Goal: Information Seeking & Learning: Get advice/opinions

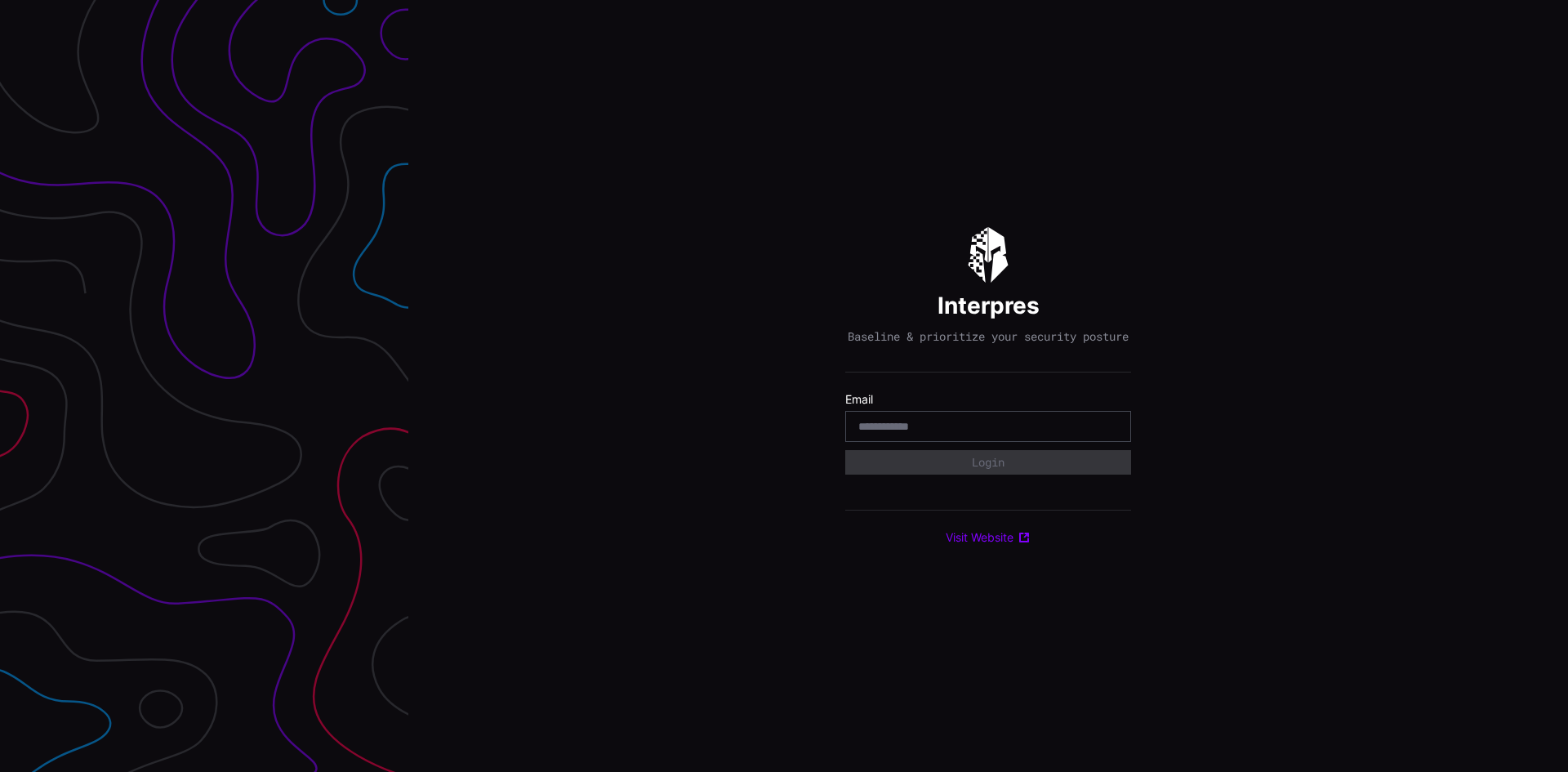
click at [963, 434] on input "email" at bounding box center [988, 426] width 260 height 14
type input "*"
paste input "**********"
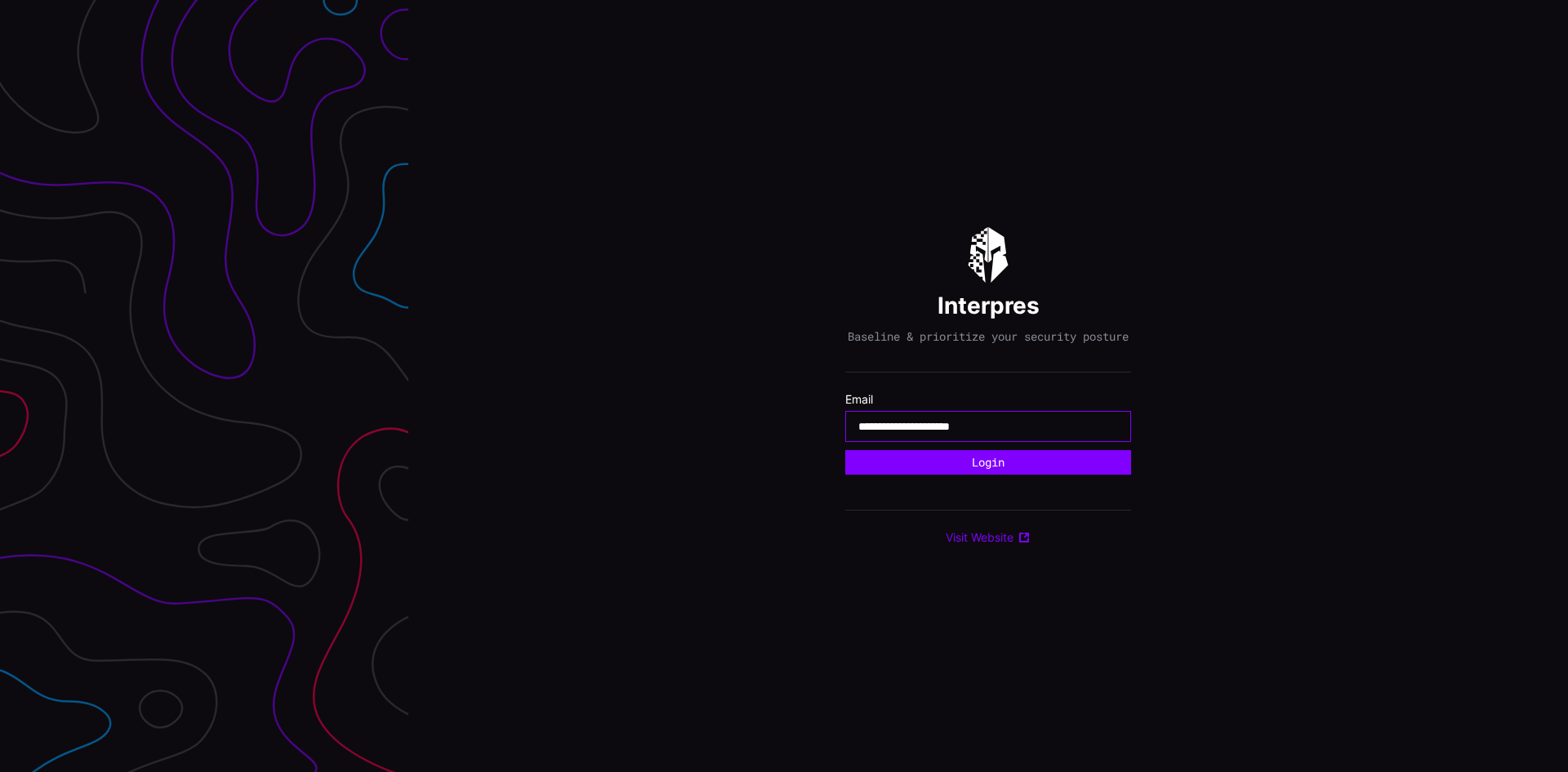
type input "**********"
click at [845, 450] on button "Login" at bounding box center [988, 462] width 286 height 25
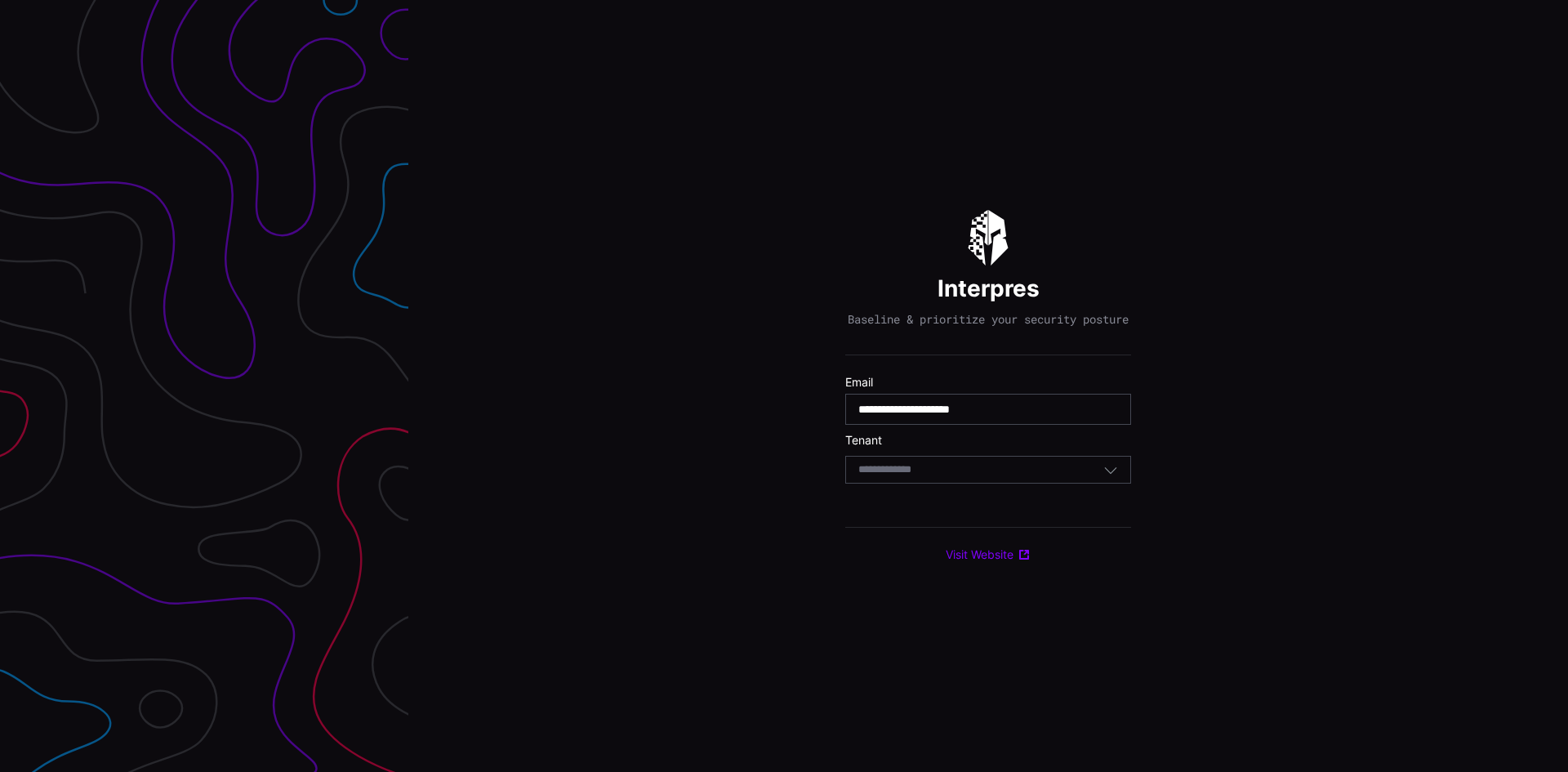
click at [951, 483] on div "Select Tenant" at bounding box center [988, 469] width 286 height 28
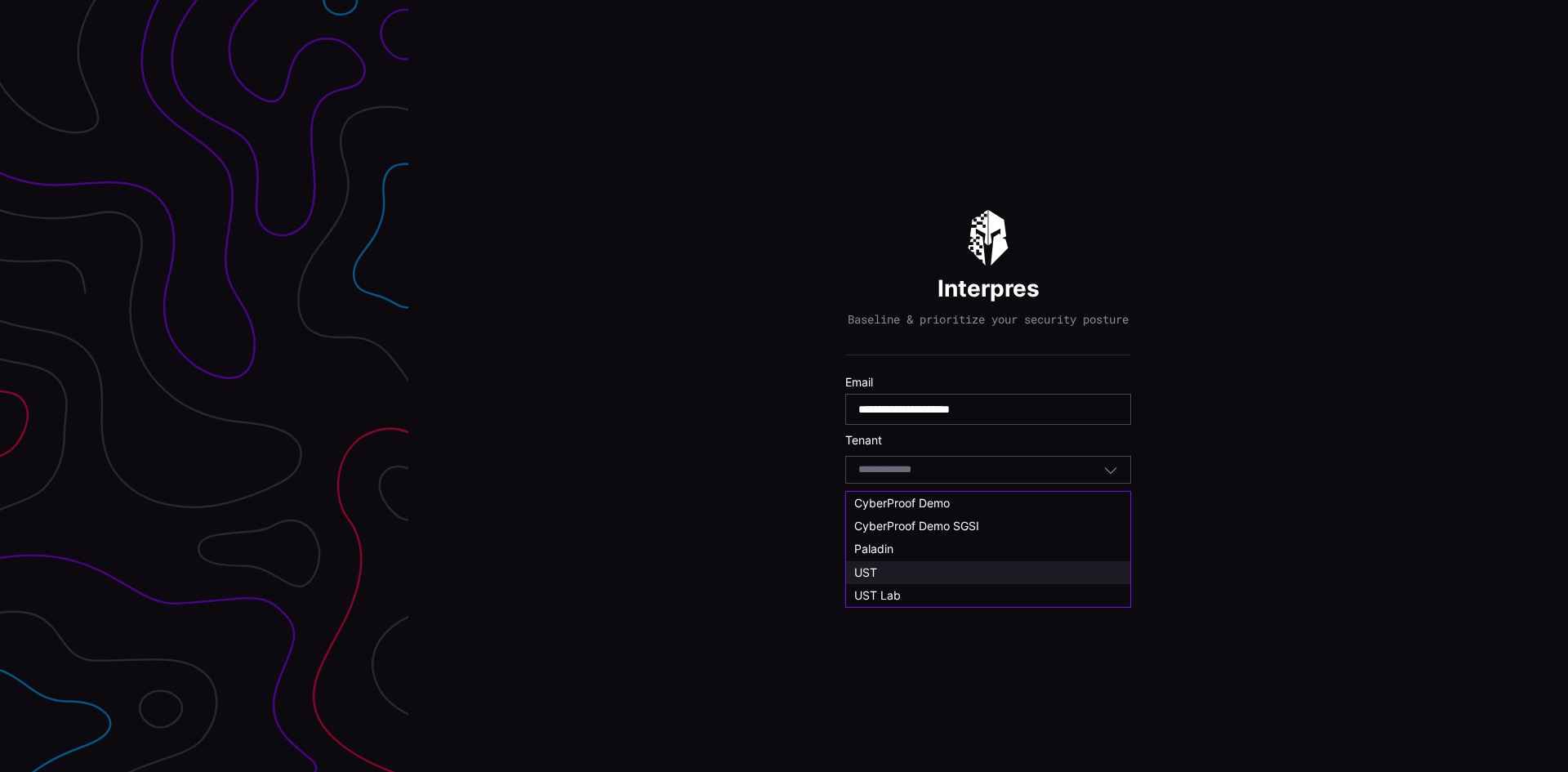
click at [912, 566] on div "UST" at bounding box center [988, 572] width 268 height 14
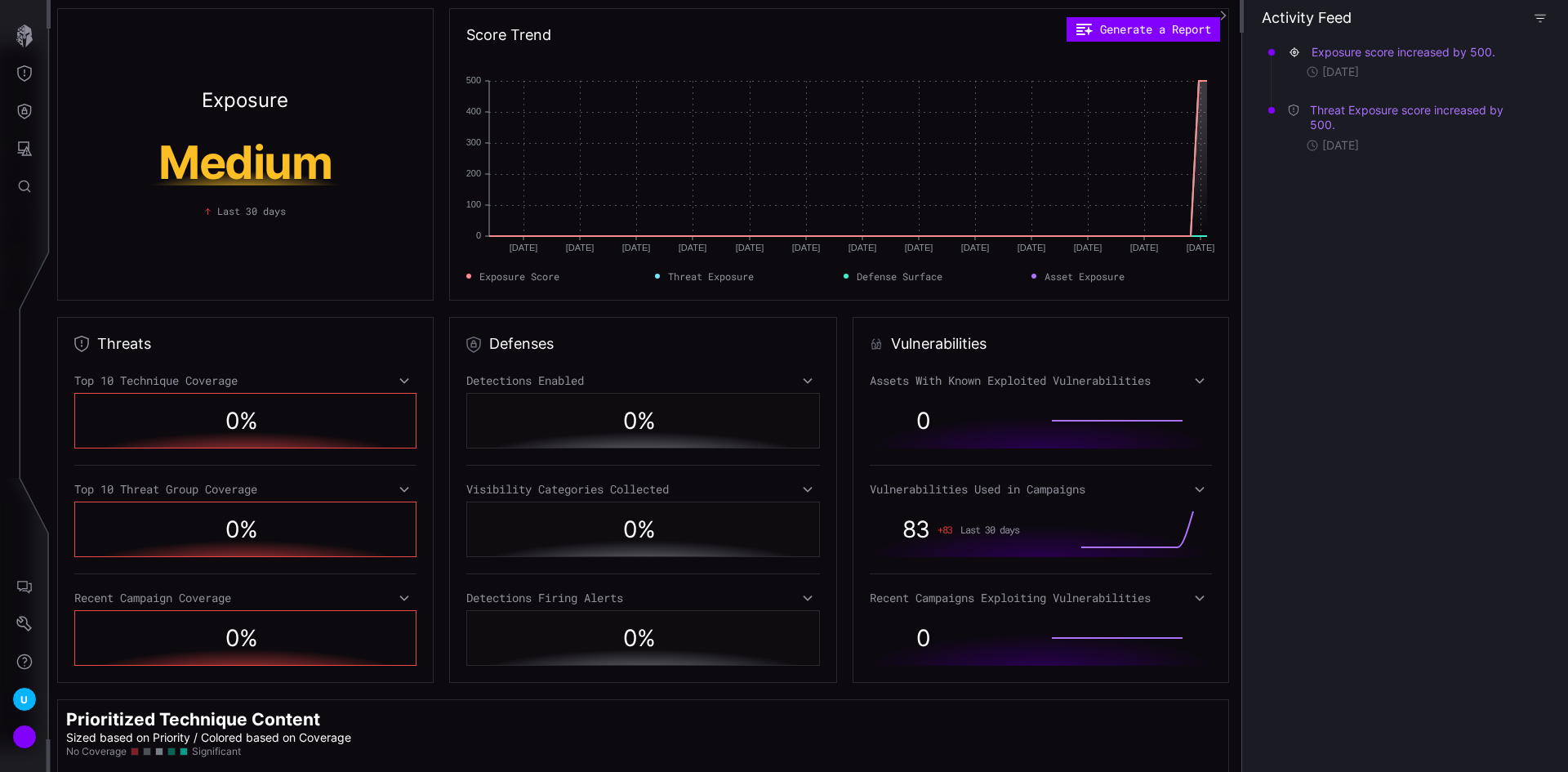
click at [1538, 11] on icon "button" at bounding box center [1540, 18] width 13 height 13
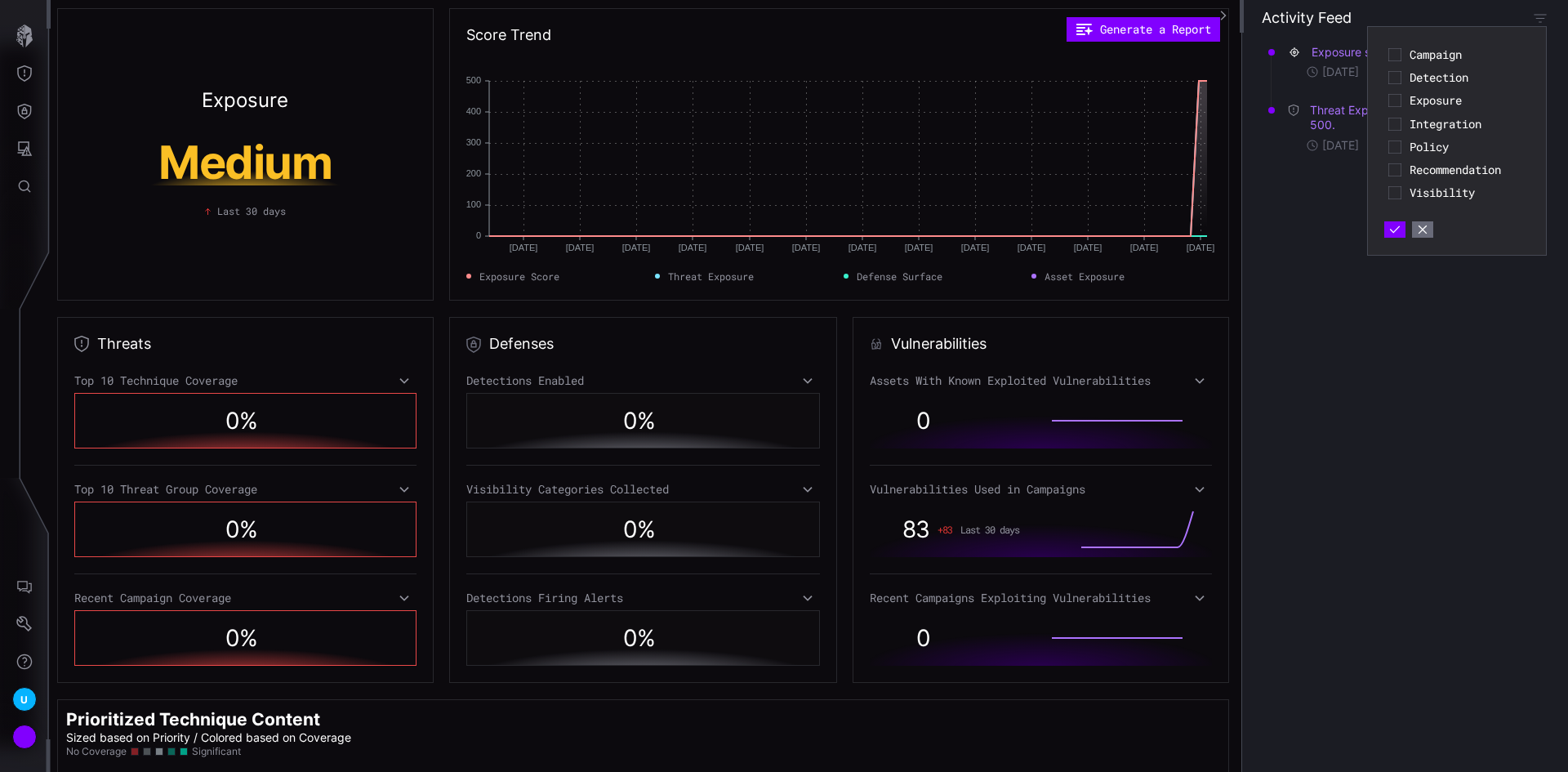
click at [1404, 50] on div "Campaign" at bounding box center [1457, 54] width 146 height 23
click at [1392, 54] on icon at bounding box center [1395, 55] width 13 height 13
click at [1396, 54] on icon at bounding box center [1394, 54] width 4 height 3
click at [1534, 20] on icon "button" at bounding box center [1539, 17] width 14 height 14
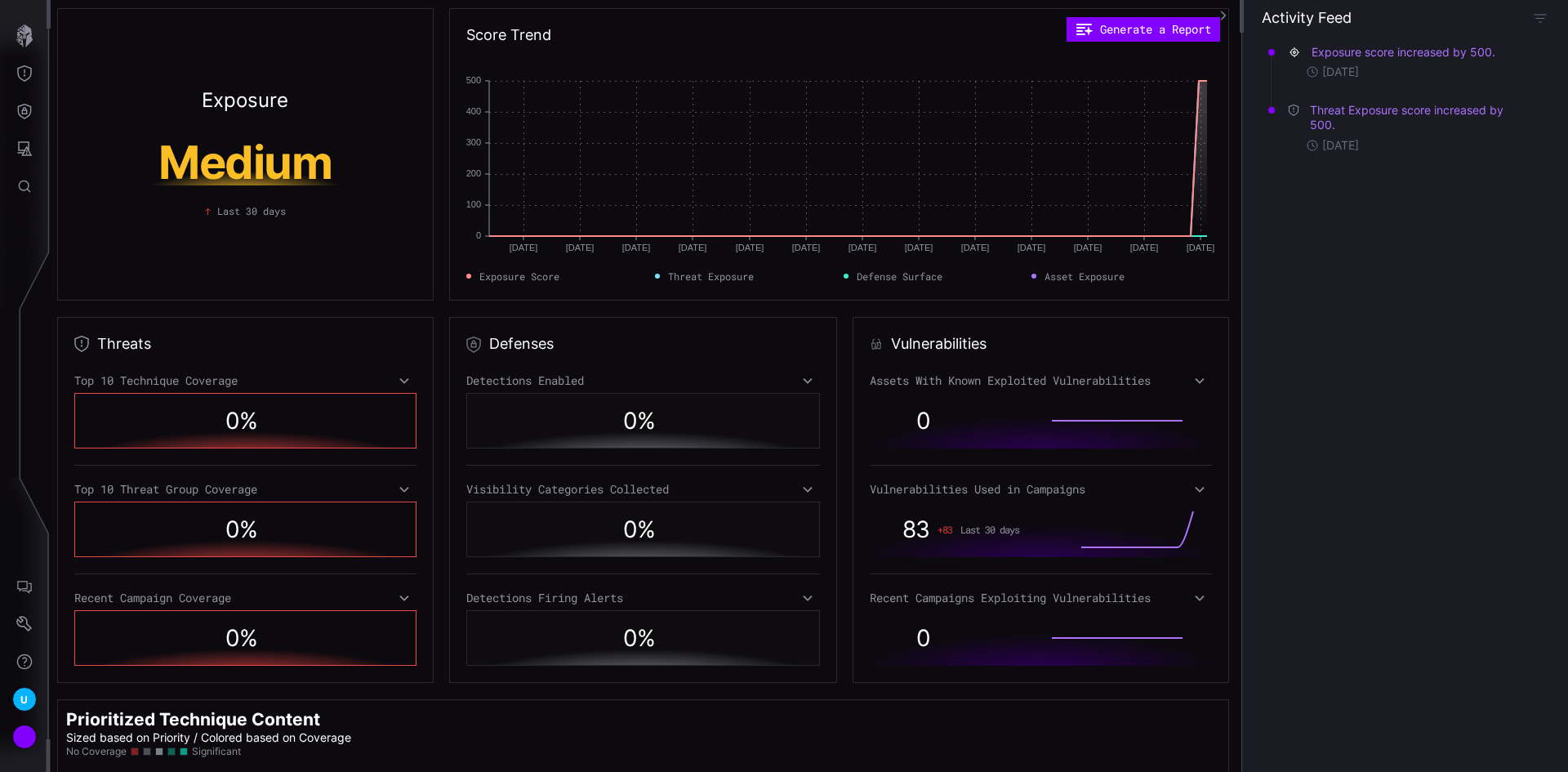
click at [1220, 13] on icon "button" at bounding box center [1223, 15] width 11 height 11
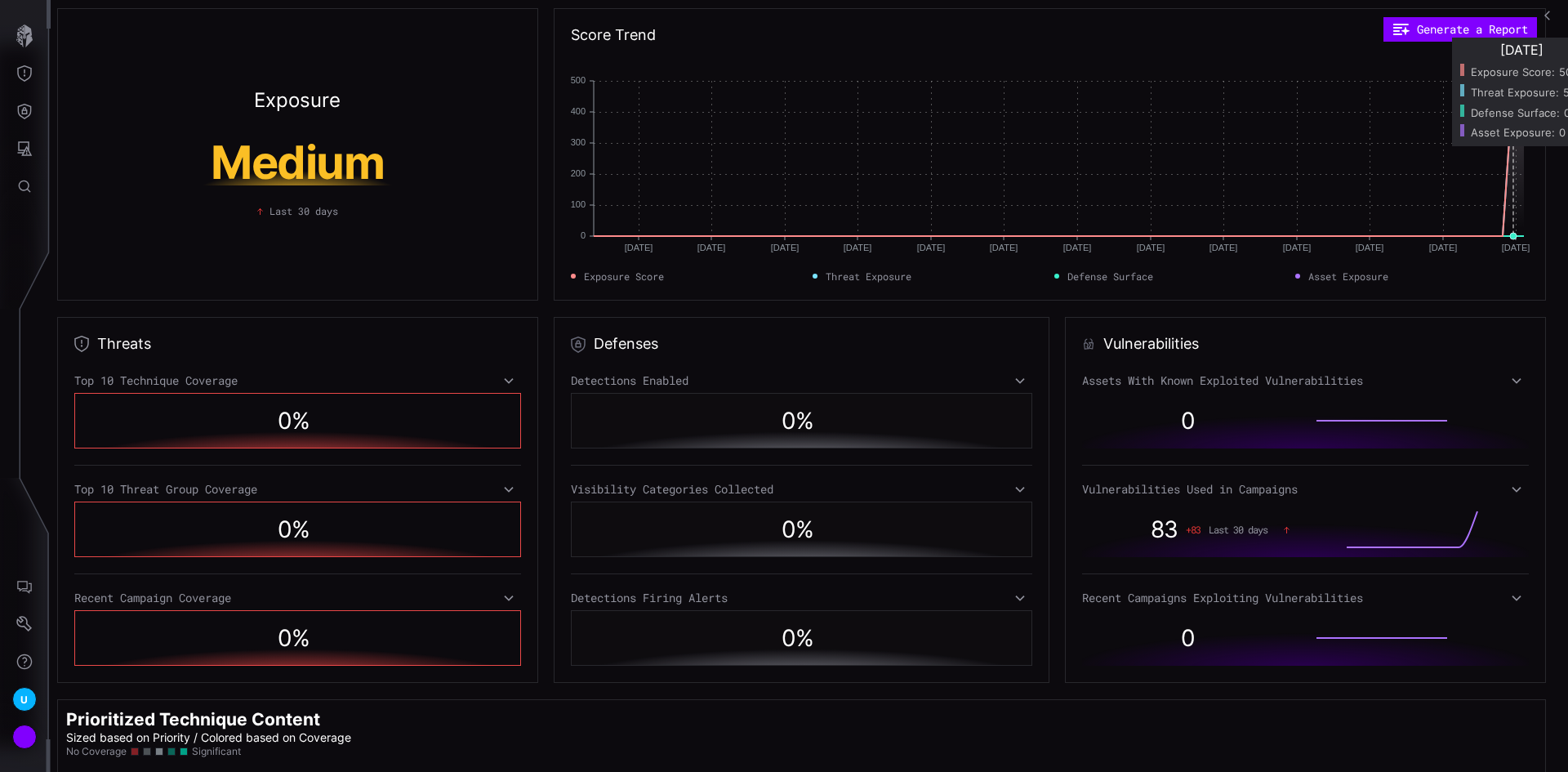
click at [1515, 172] on rect at bounding box center [1058, 158] width 930 height 155
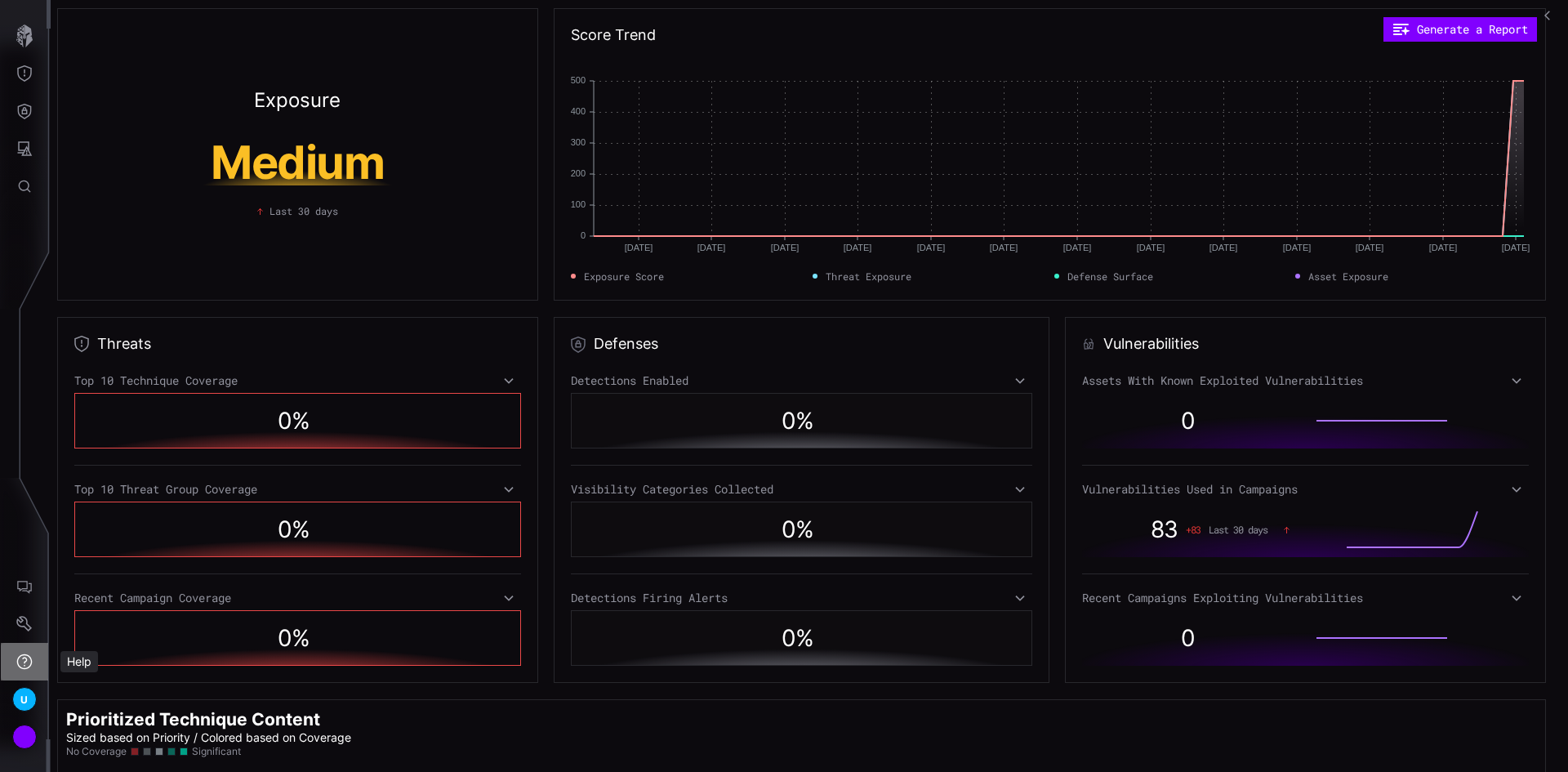
click at [28, 661] on icon "Help" at bounding box center [24, 661] width 16 height 16
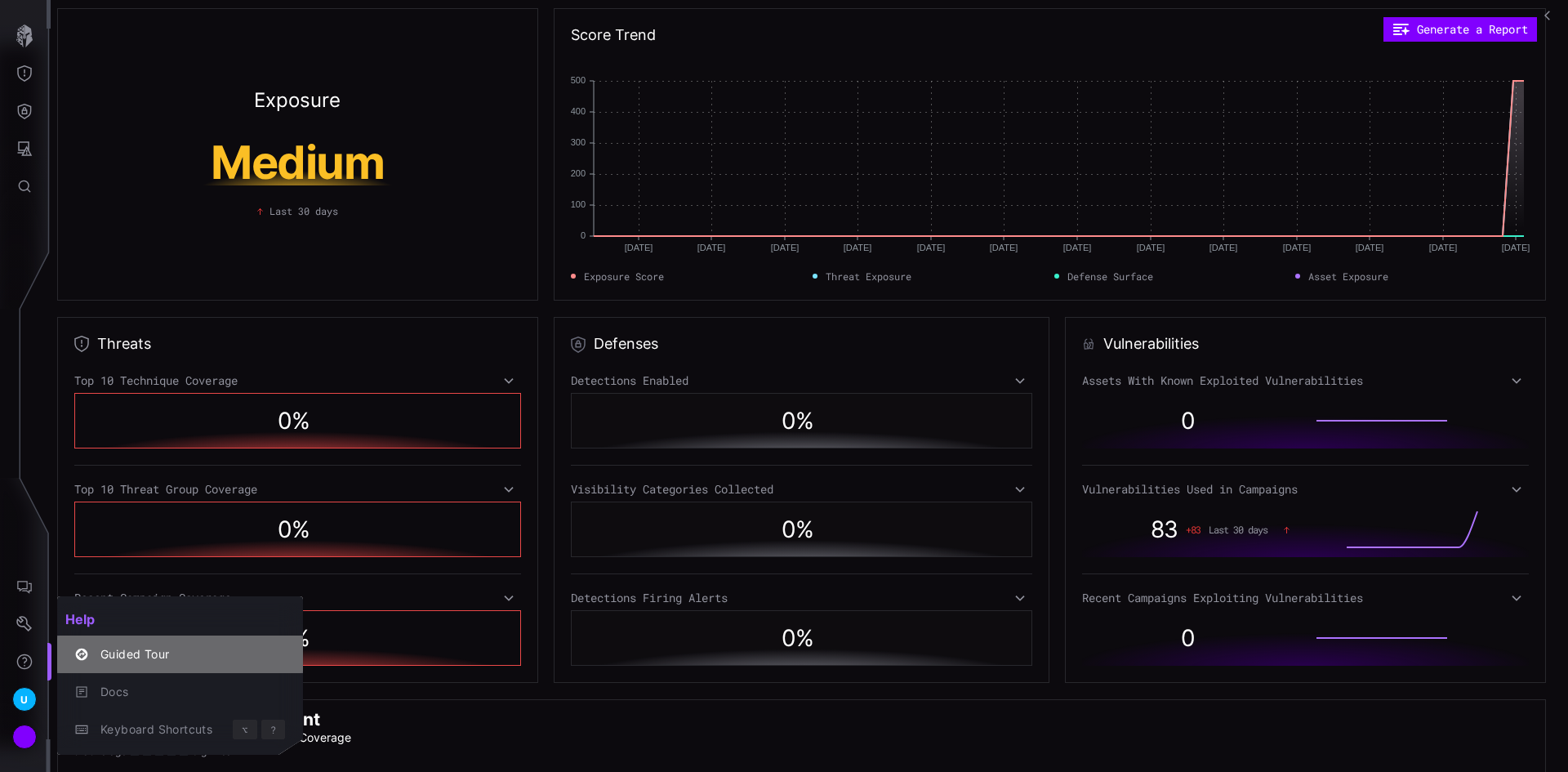
click at [119, 650] on div "Guided Tour" at bounding box center [189, 654] width 192 height 20
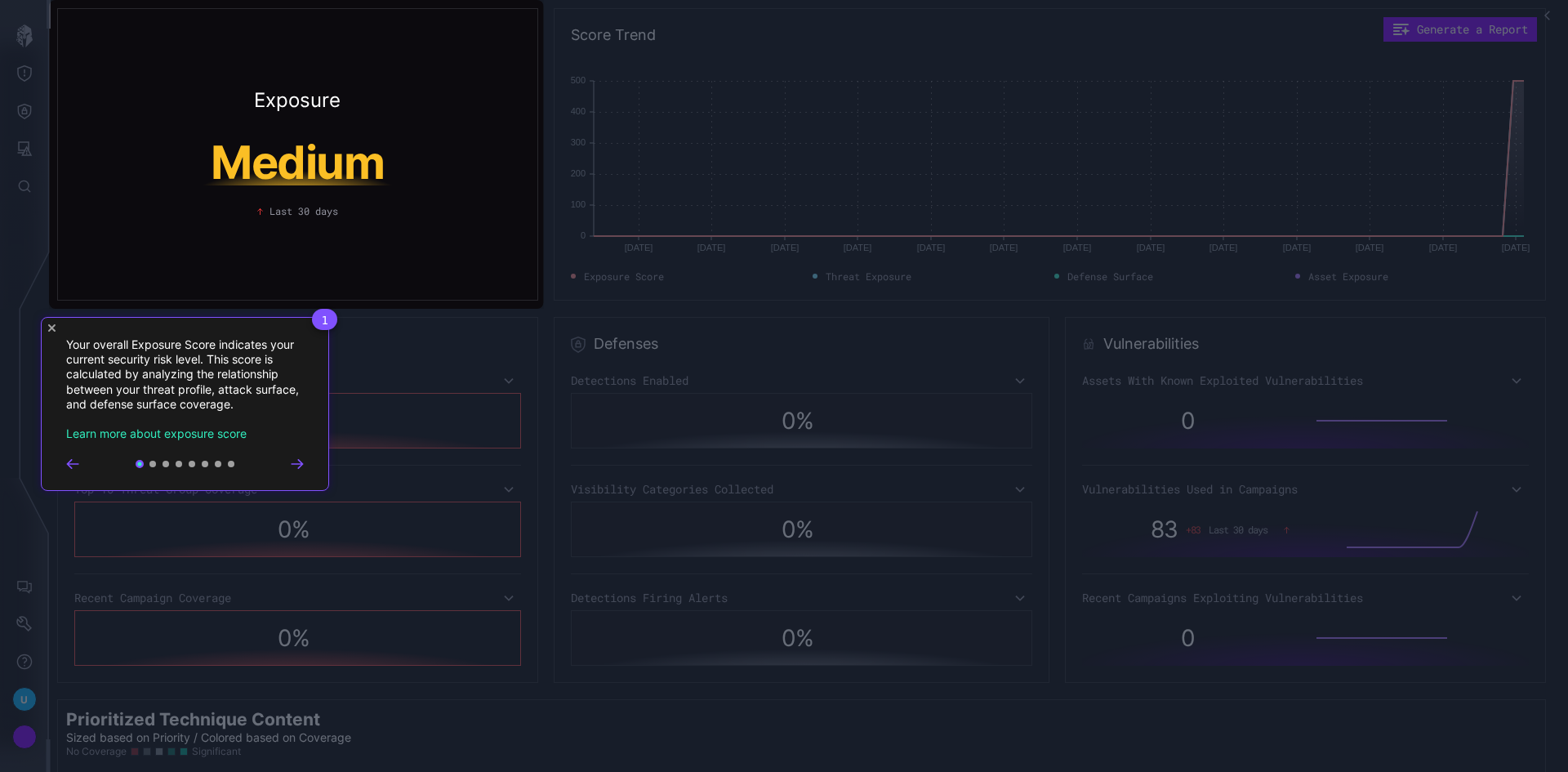
click at [48, 330] on div "1 Your overall Exposure Score indicates your current security risk level. This …" at bounding box center [185, 404] width 289 height 174
click at [51, 324] on icon "Close Tour" at bounding box center [52, 328] width 8 height 8
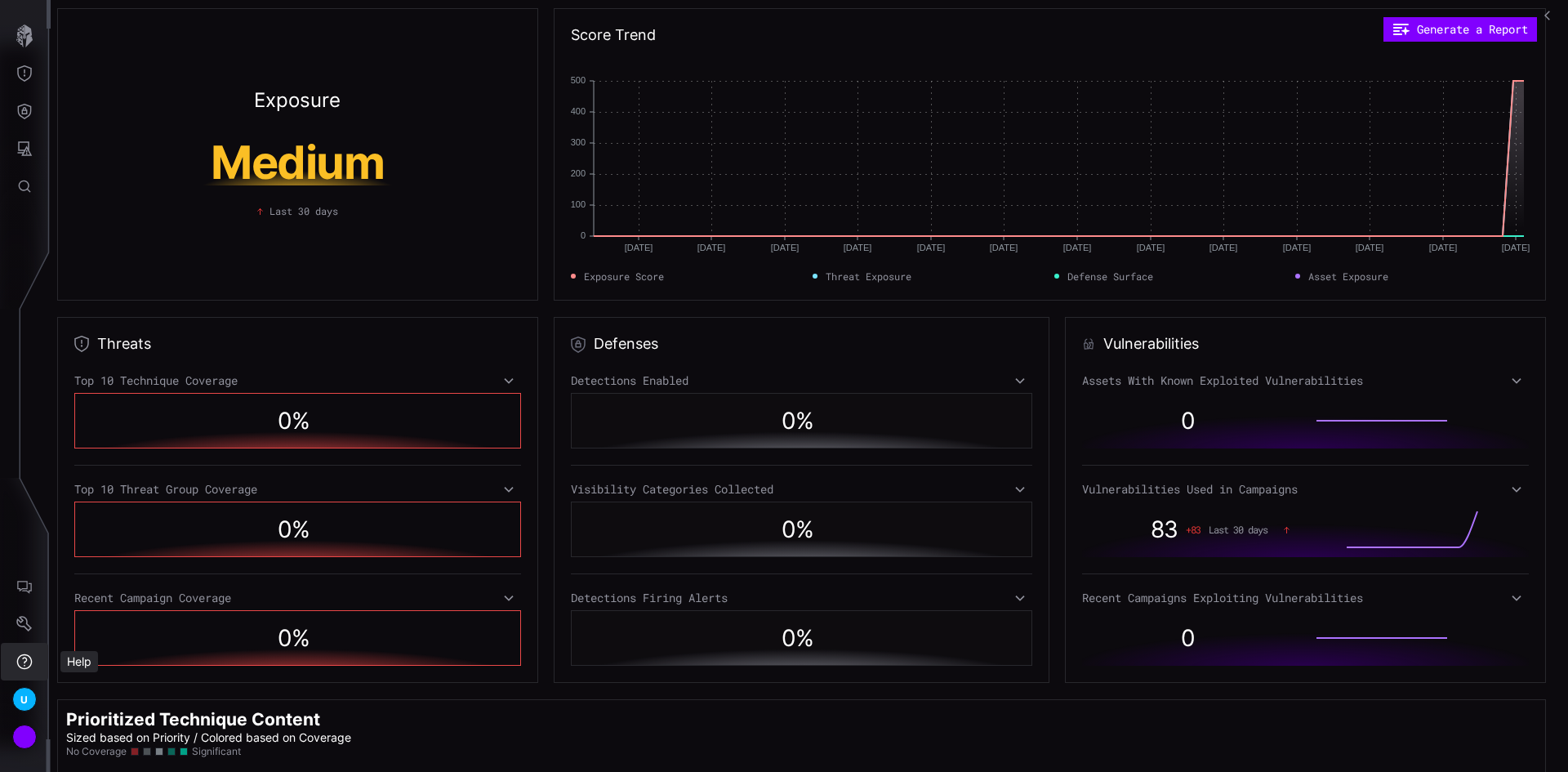
click at [26, 667] on icon "Help" at bounding box center [24, 661] width 16 height 16
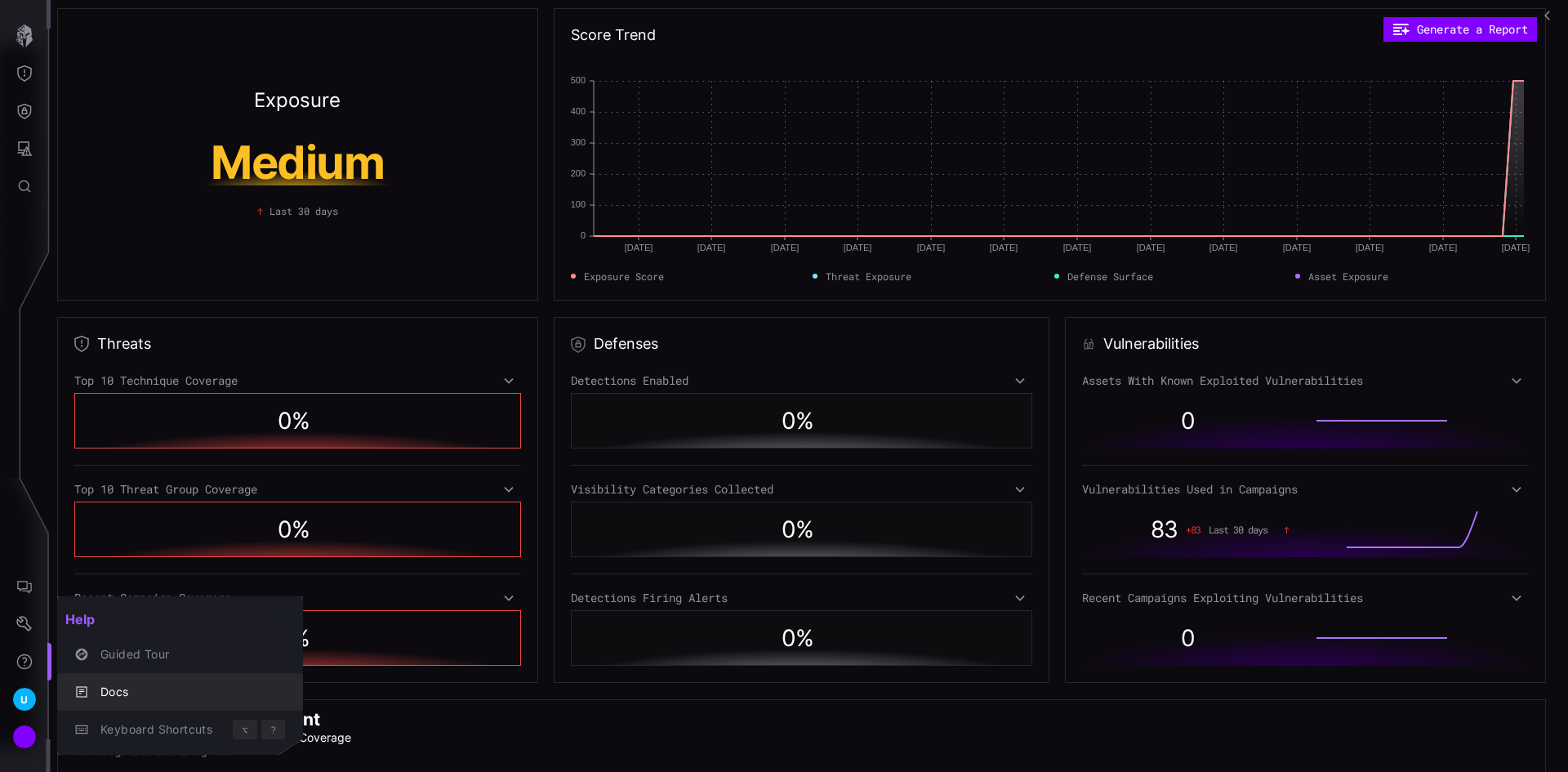
click at [131, 698] on div "Docs" at bounding box center [189, 692] width 192 height 20
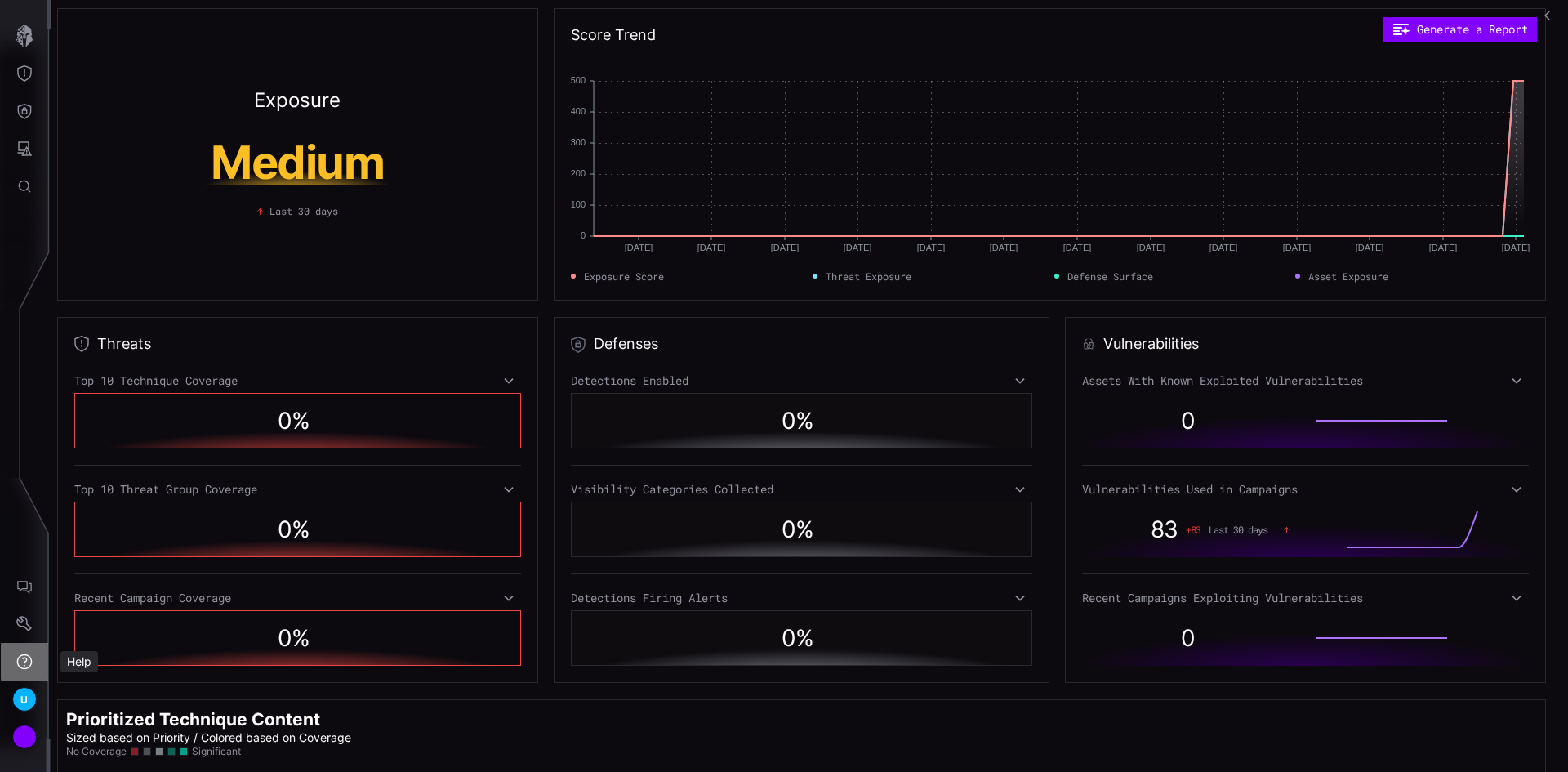
click at [25, 660] on icon "Help" at bounding box center [24, 661] width 16 height 16
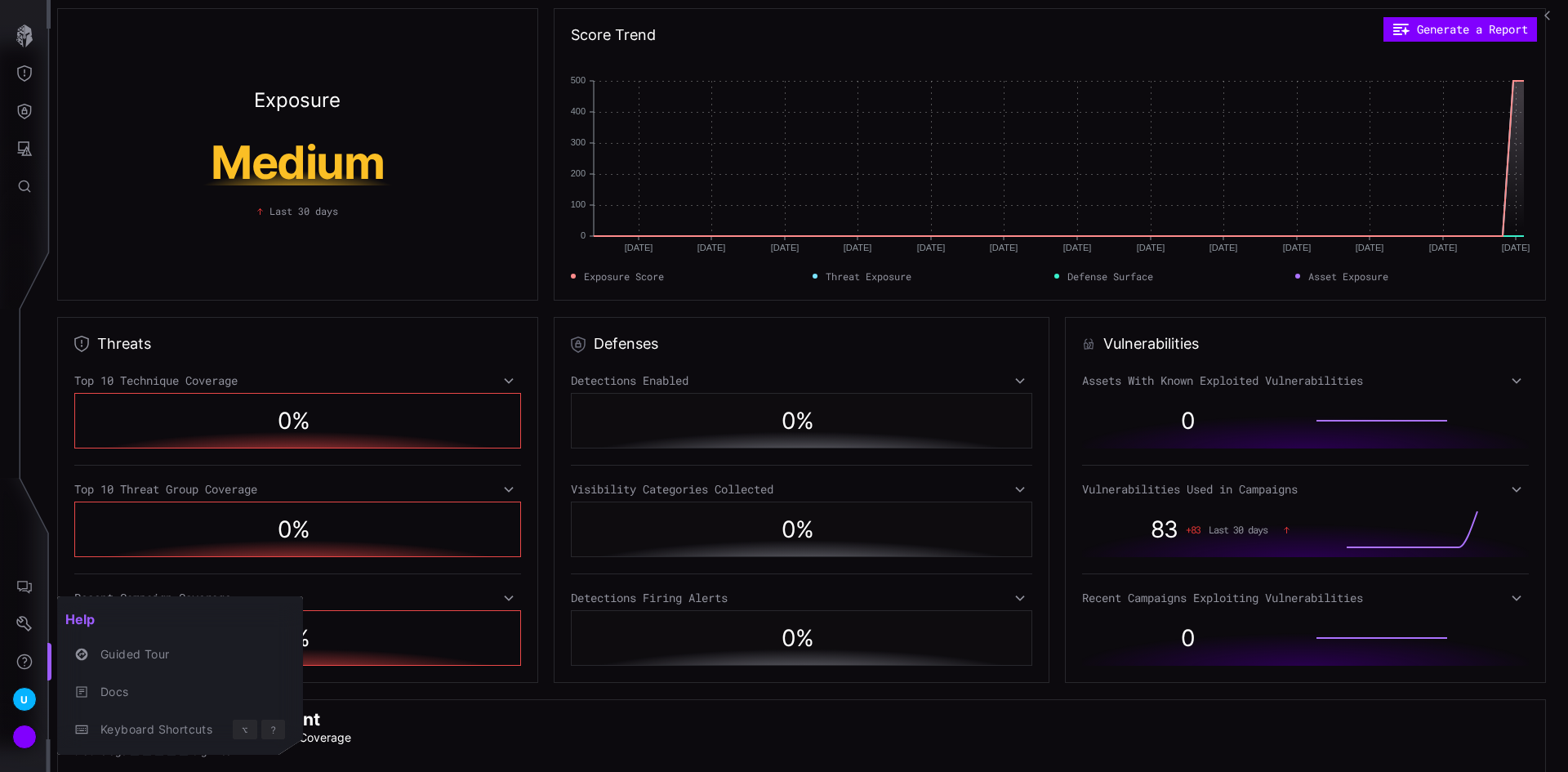
click at [19, 595] on div at bounding box center [784, 386] width 1568 height 772
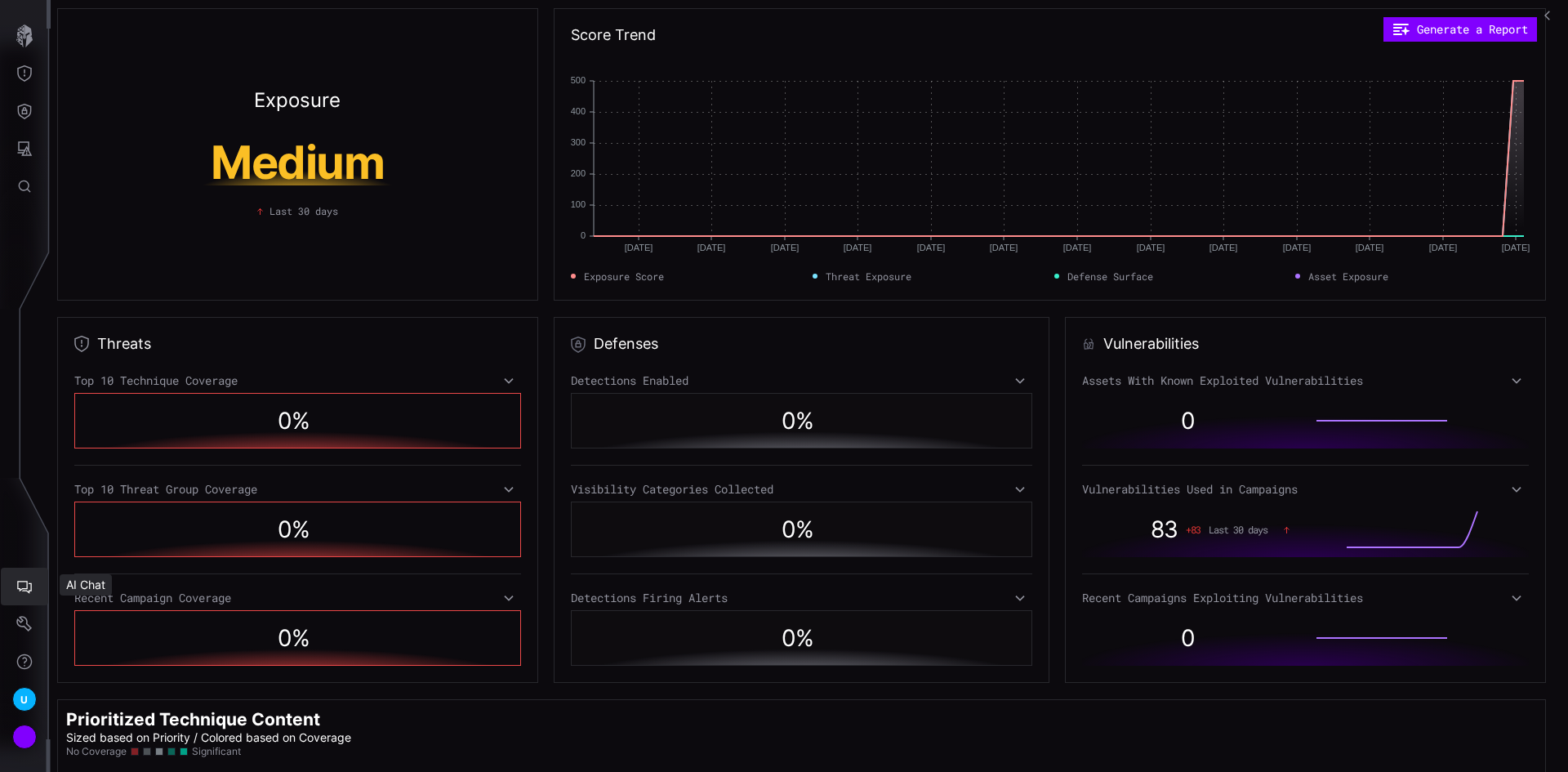
click at [23, 584] on icon "AI Chat" at bounding box center [24, 586] width 16 height 16
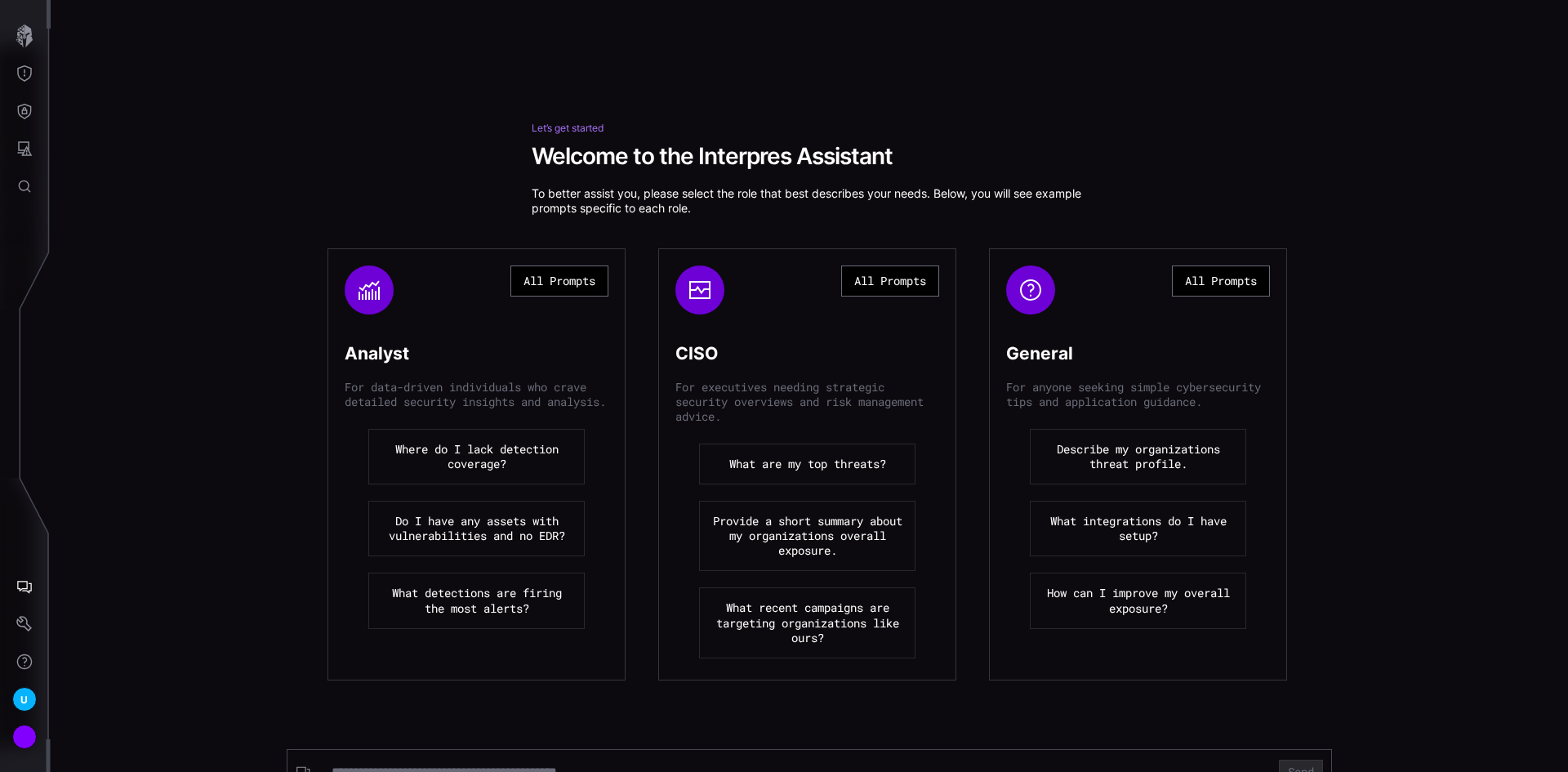
click at [778, 471] on button "What are my top threats?" at bounding box center [807, 463] width 216 height 41
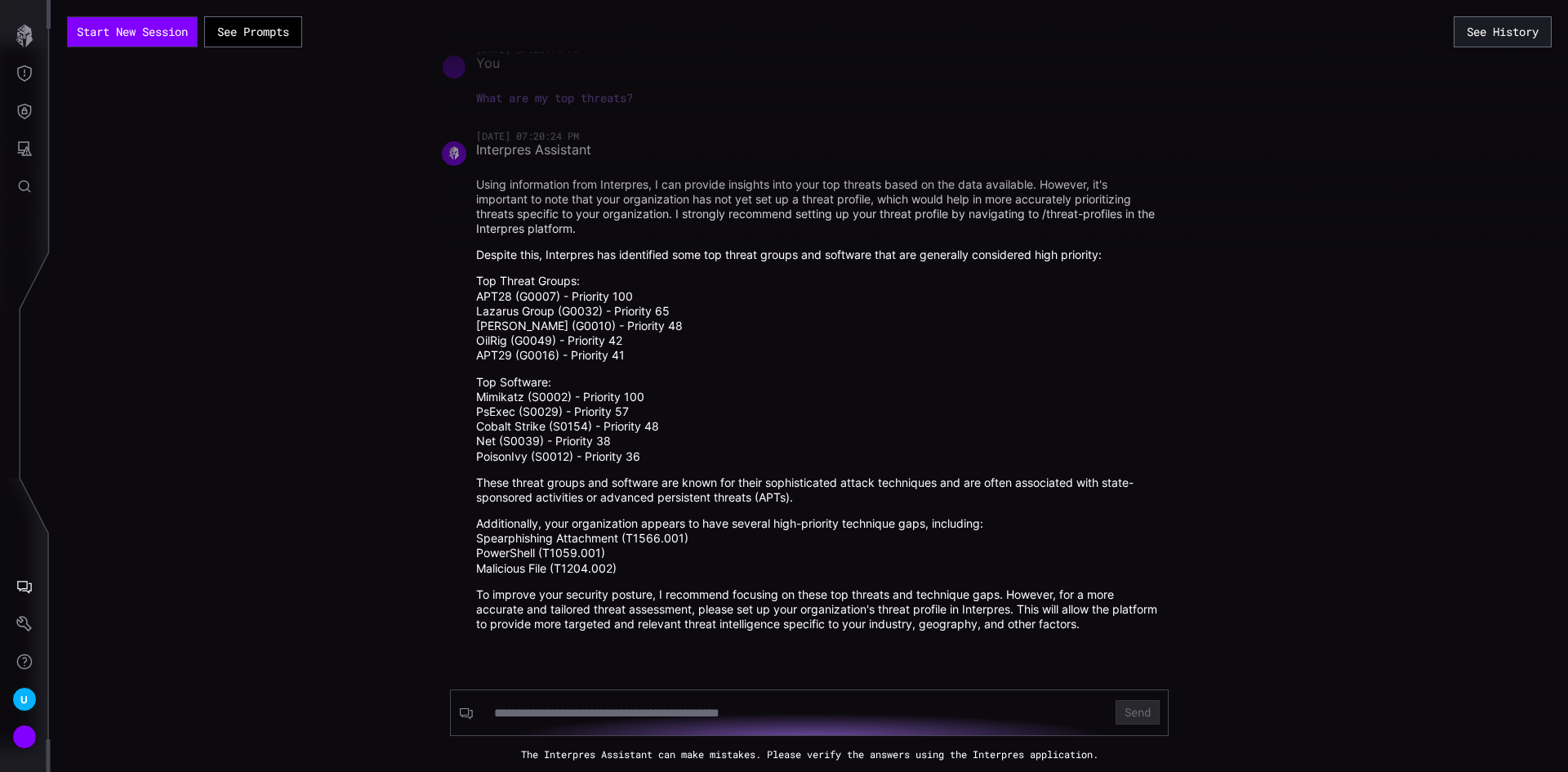
scroll to position [12, 0]
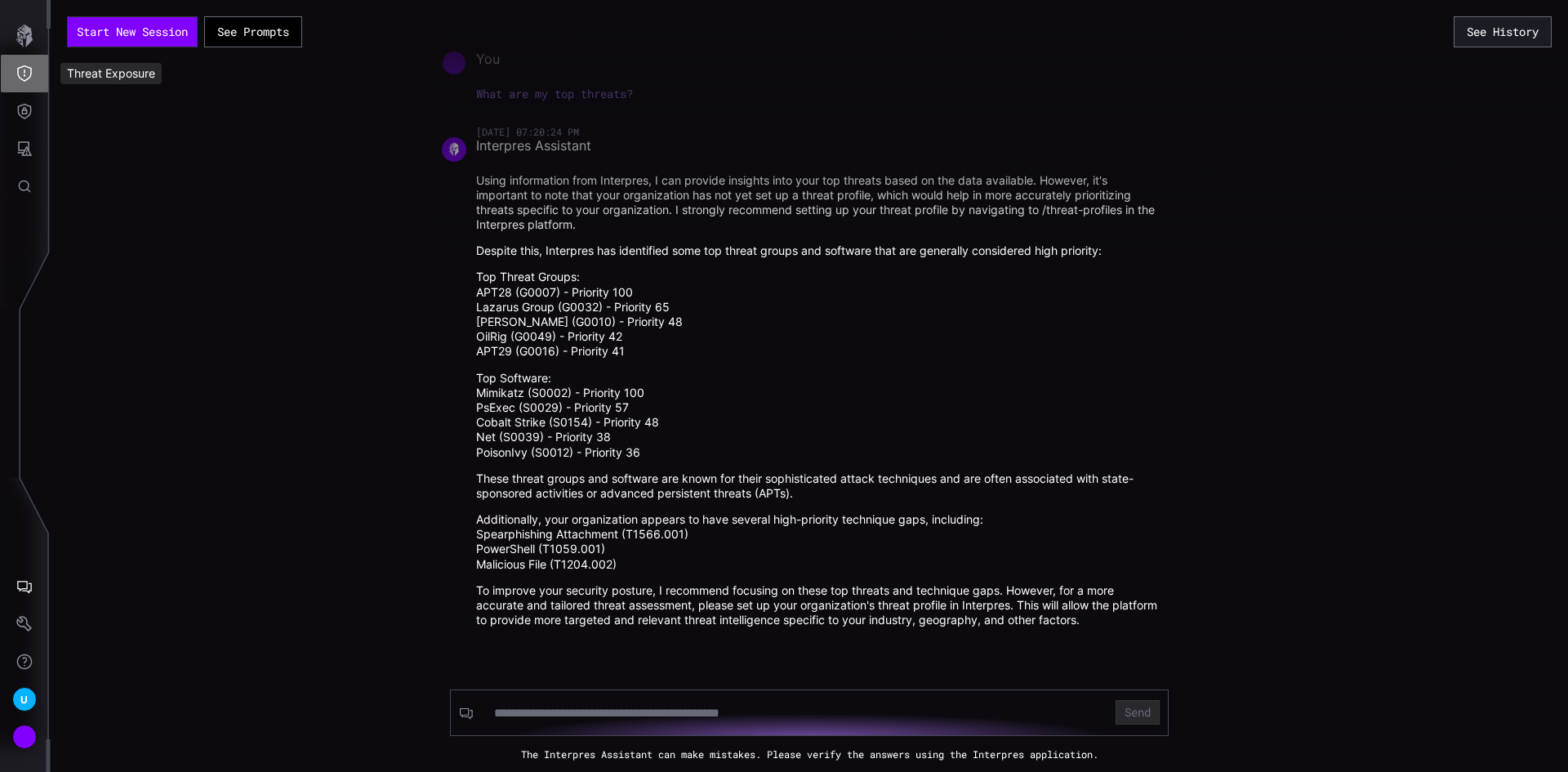
click at [22, 71] on icon "Threat Exposure" at bounding box center [24, 73] width 16 height 16
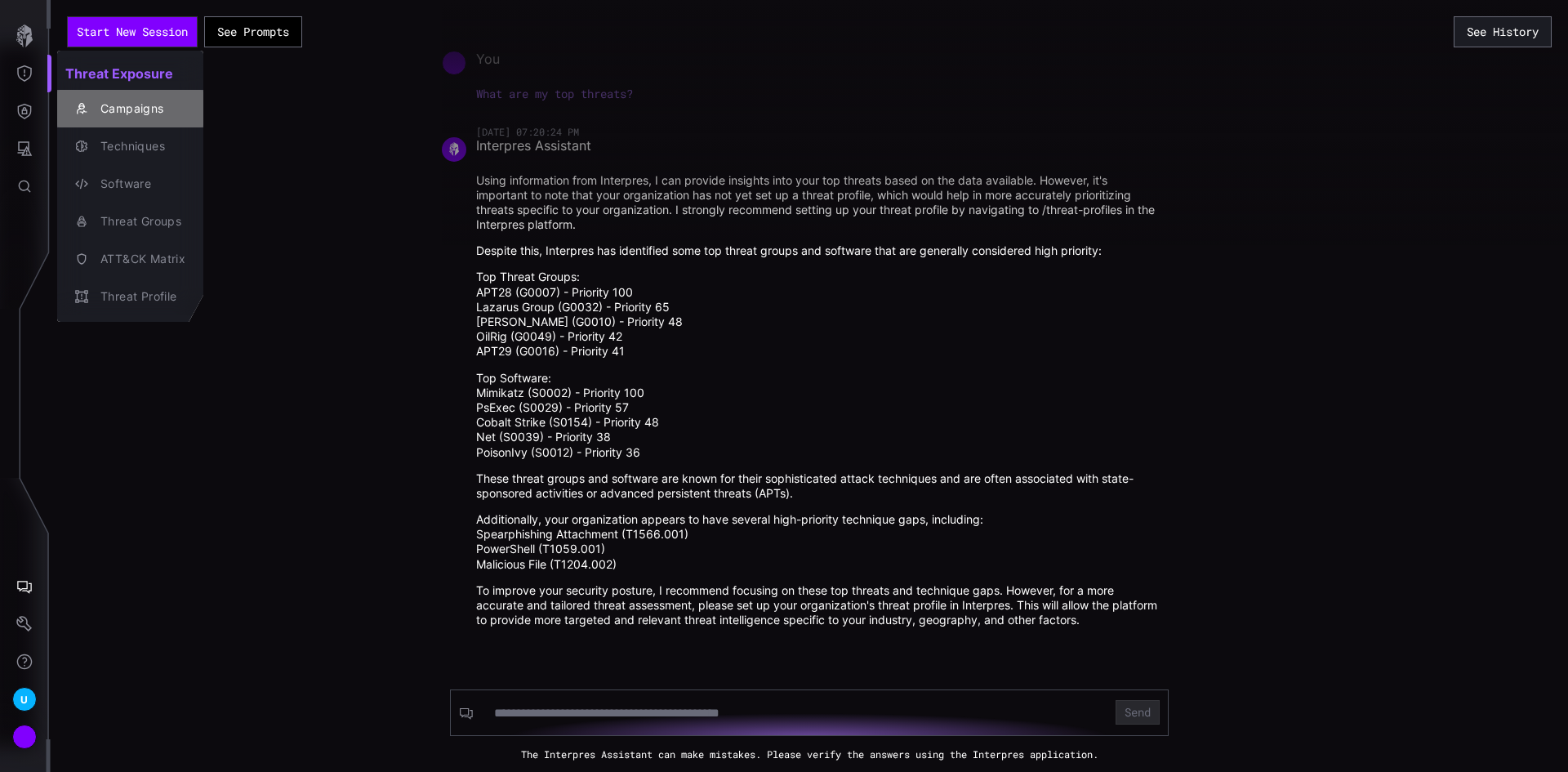
click at [157, 106] on div "Campaigns" at bounding box center [139, 109] width 93 height 20
